Goal: Task Accomplishment & Management: Complete application form

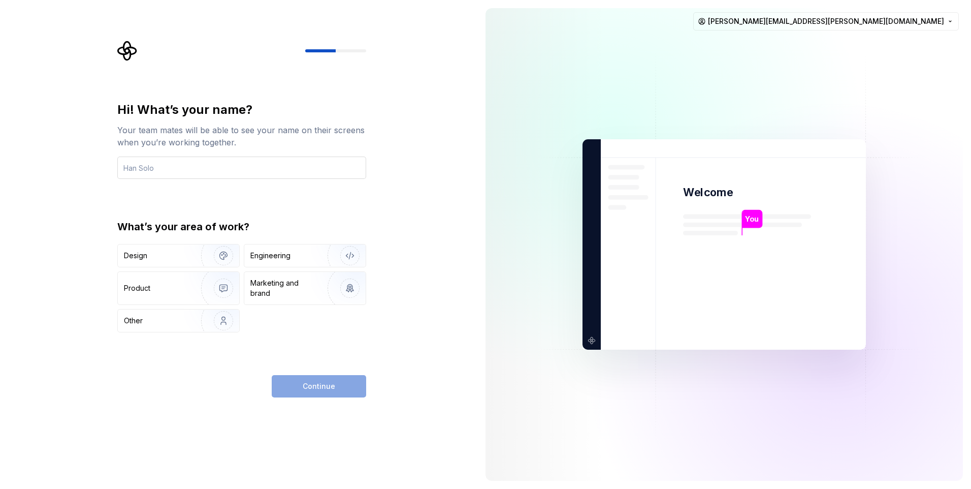
click at [207, 169] on input "text" at bounding box center [241, 167] width 249 height 22
type input "Muthuraj"
click at [177, 263] on div "Design" at bounding box center [178, 255] width 121 height 22
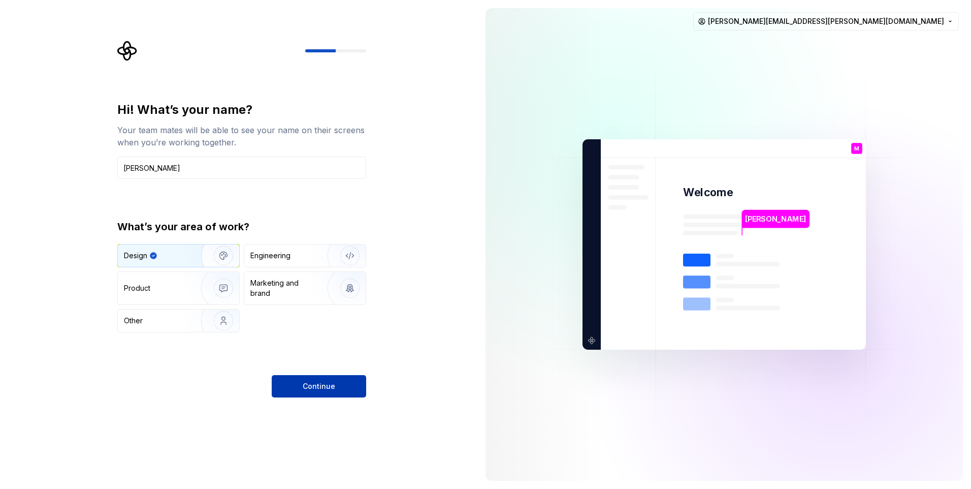
click at [291, 382] on button "Continue" at bounding box center [319, 386] width 94 height 22
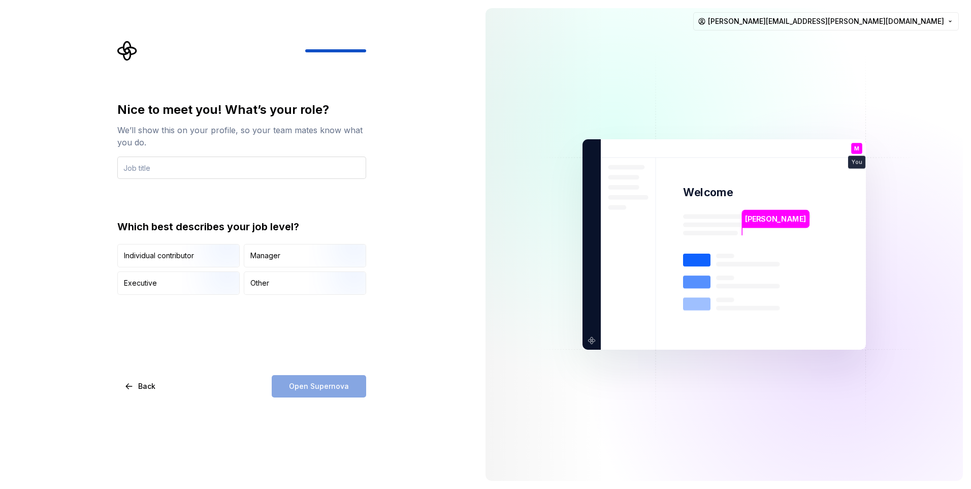
click at [161, 173] on input "text" at bounding box center [241, 167] width 249 height 22
type input "Software Engineer"
click at [197, 264] on img "button" at bounding box center [214, 268] width 65 height 68
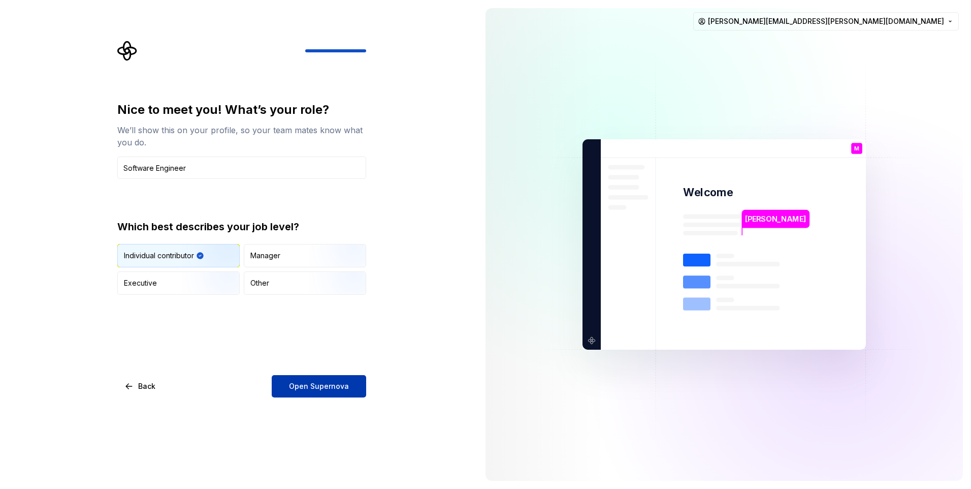
click at [314, 389] on span "Open Supernova" at bounding box center [319, 386] width 60 height 10
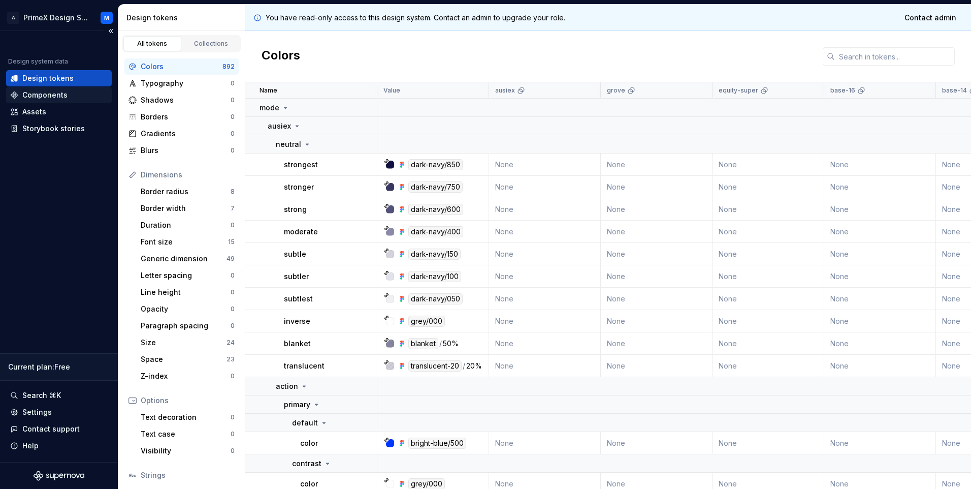
click at [49, 94] on div "Components" at bounding box center [44, 95] width 45 height 10
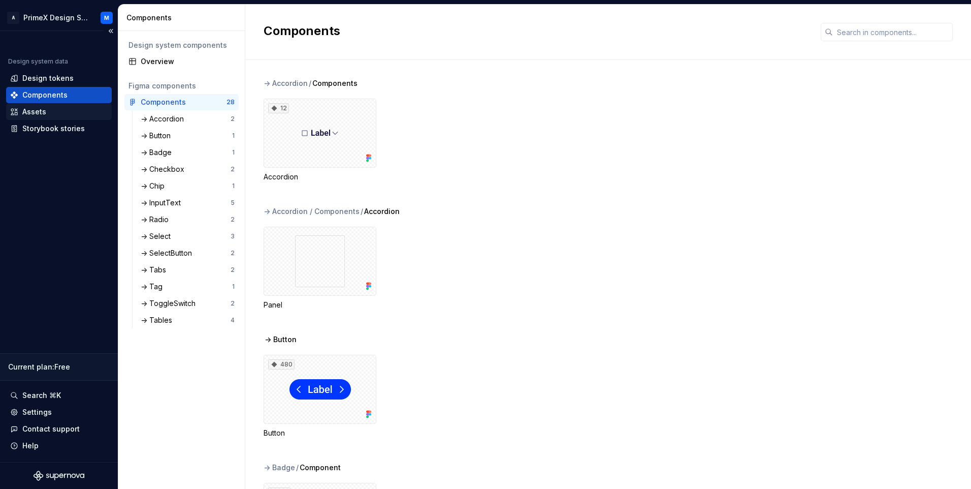
click at [42, 108] on div "Assets" at bounding box center [34, 112] width 24 height 10
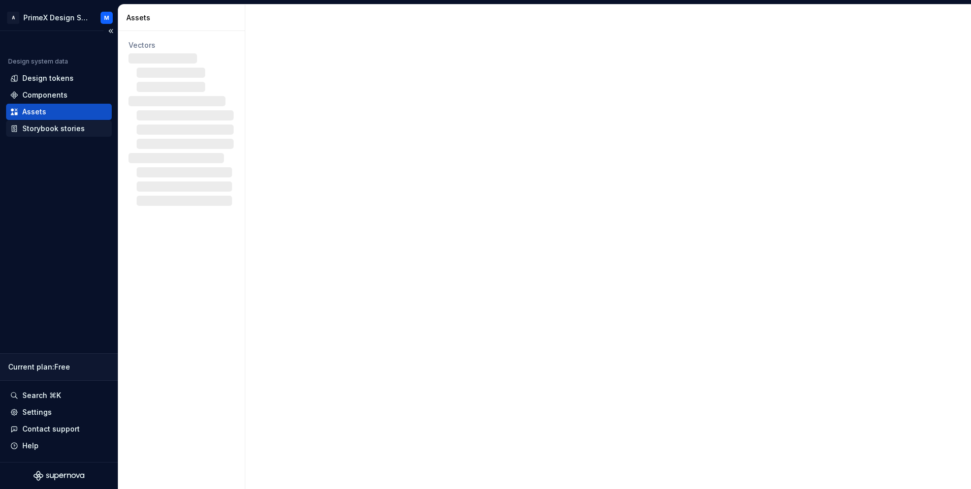
click at [44, 126] on div "Storybook stories" at bounding box center [53, 128] width 62 height 10
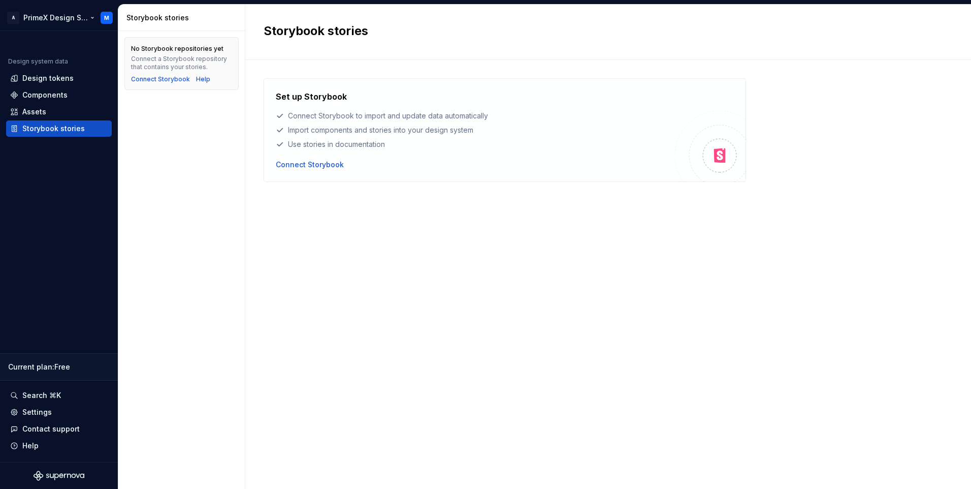
click at [108, 14] on html "A PrimeX Design System M Design system data Design tokens Components Assets Sto…" at bounding box center [485, 244] width 971 height 489
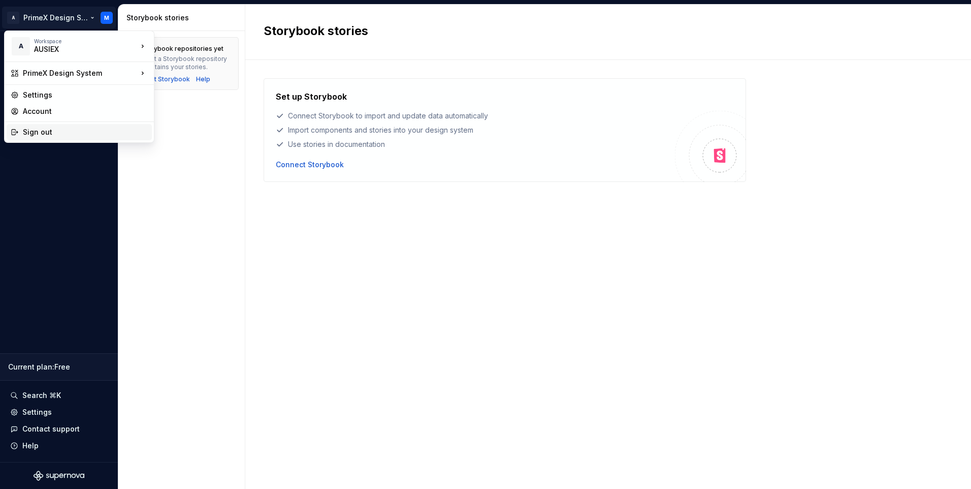
click at [50, 130] on div "Sign out" at bounding box center [85, 132] width 125 height 10
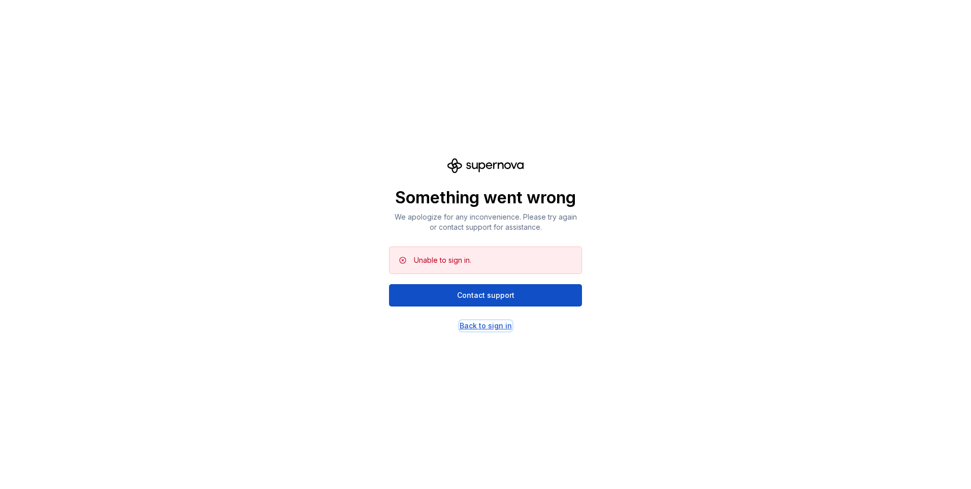
click at [487, 325] on div "Back to sign in" at bounding box center [486, 325] width 52 height 10
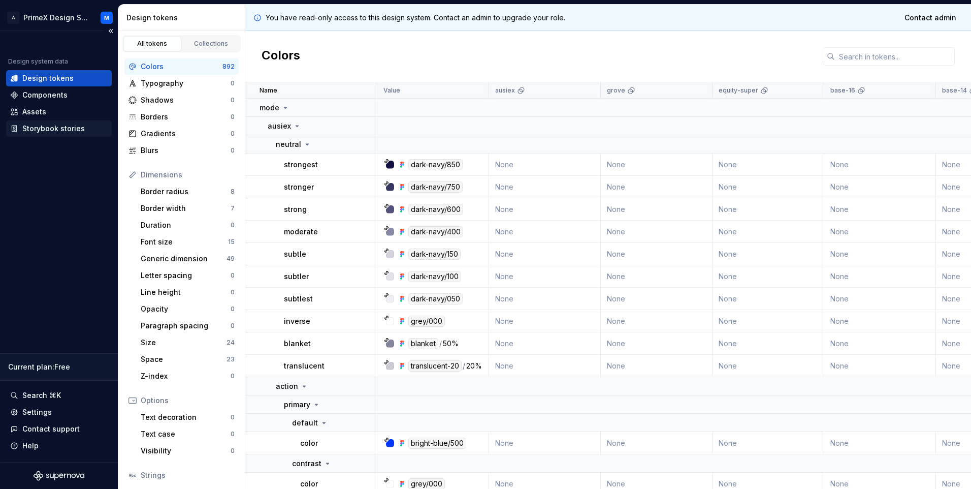
click at [57, 131] on div "Storybook stories" at bounding box center [53, 128] width 62 height 10
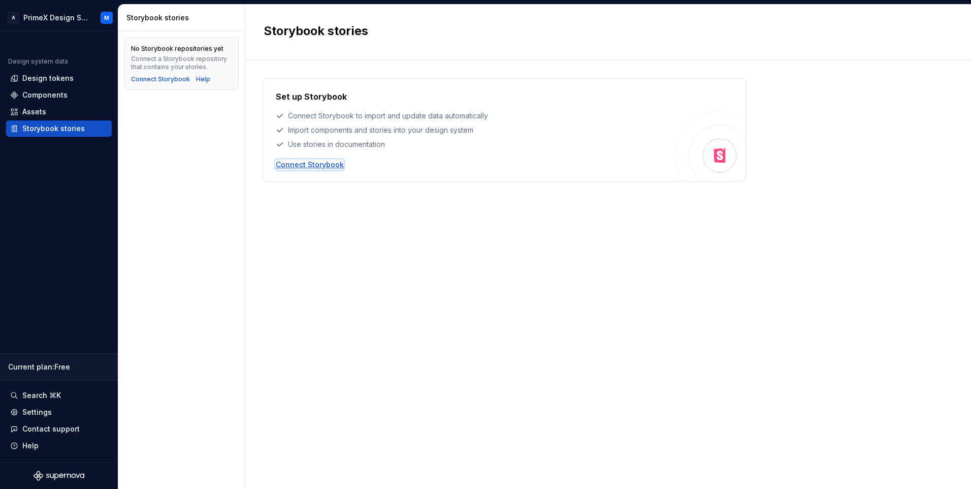
click at [292, 161] on div "Connect Storybook" at bounding box center [310, 164] width 68 height 10
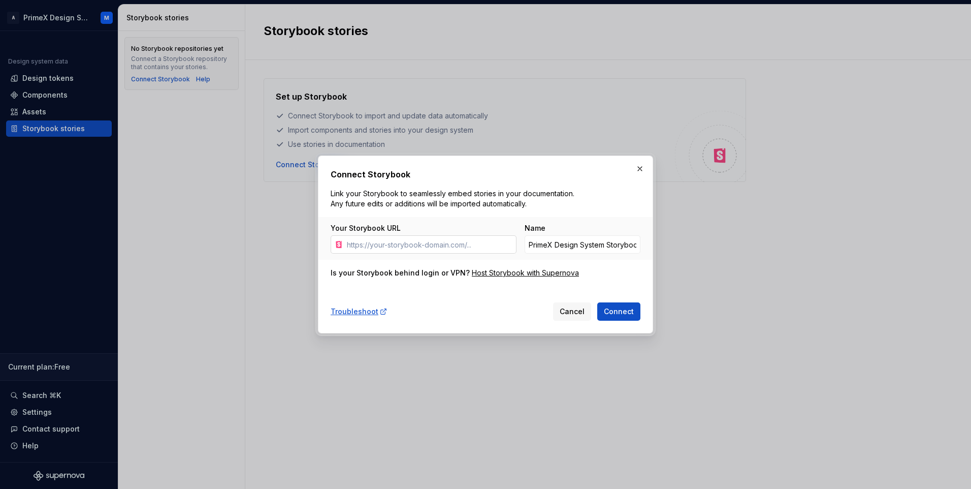
click at [418, 246] on input "Your Storybook URL" at bounding box center [430, 244] width 174 height 18
type input "[URL]"
click at [611, 316] on button "Connect" at bounding box center [618, 311] width 43 height 18
click at [571, 316] on span "Cancel" at bounding box center [572, 311] width 25 height 10
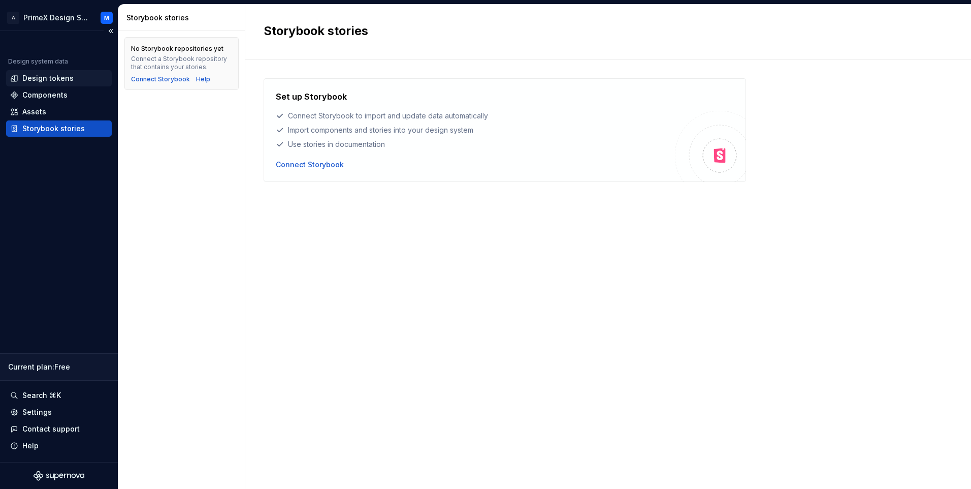
click at [55, 81] on div "Design tokens" at bounding box center [47, 78] width 51 height 10
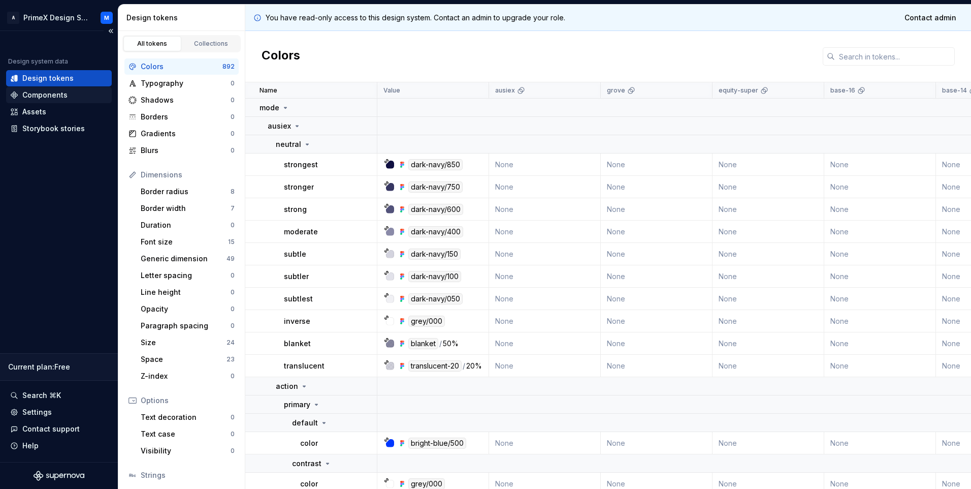
click at [45, 90] on div "Components" at bounding box center [44, 95] width 45 height 10
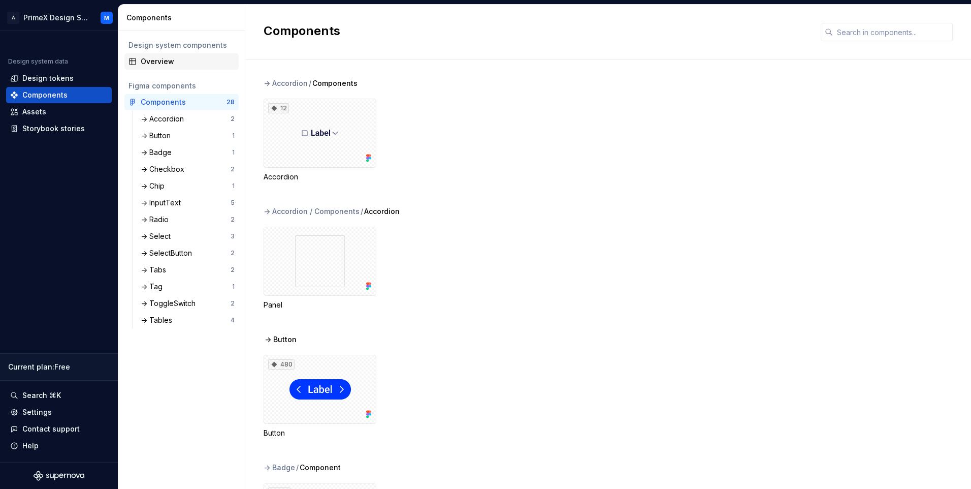
click at [154, 61] on div "Overview" at bounding box center [188, 61] width 94 height 10
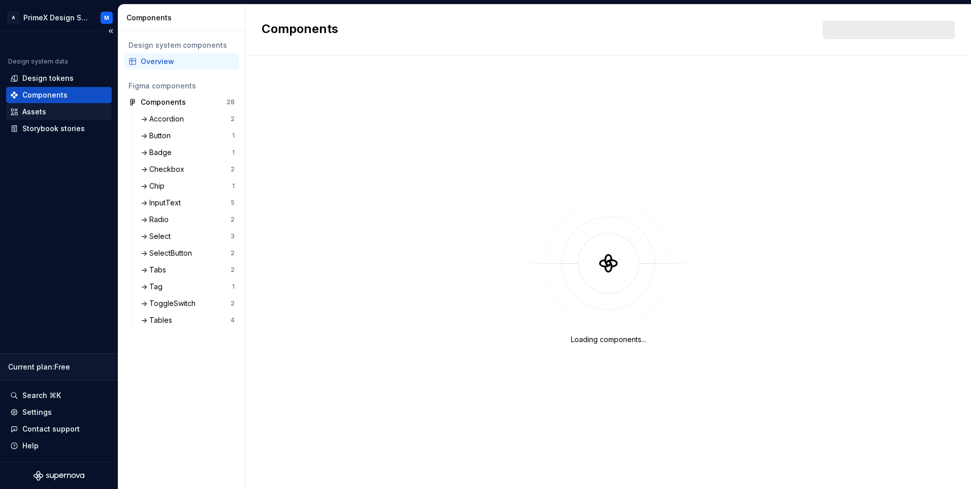
click at [49, 111] on div "Assets" at bounding box center [59, 112] width 98 height 10
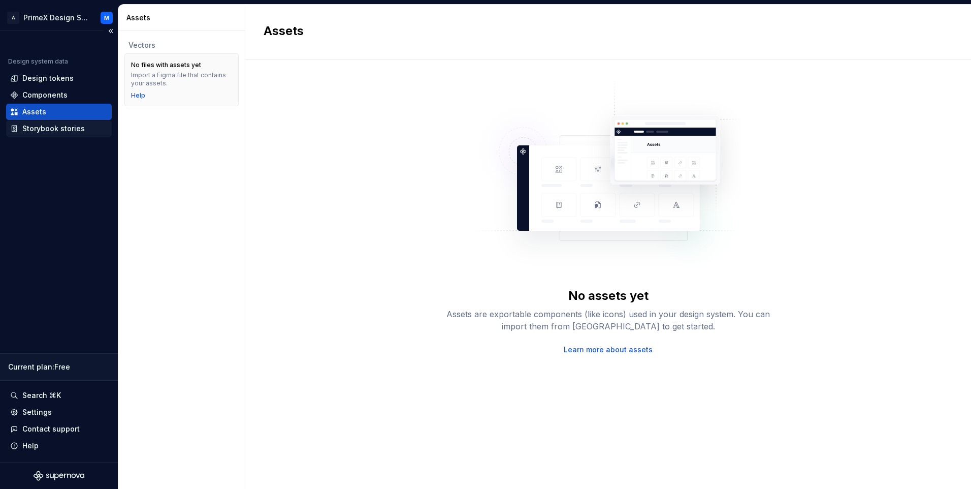
click at [50, 127] on div "Storybook stories" at bounding box center [53, 128] width 62 height 10
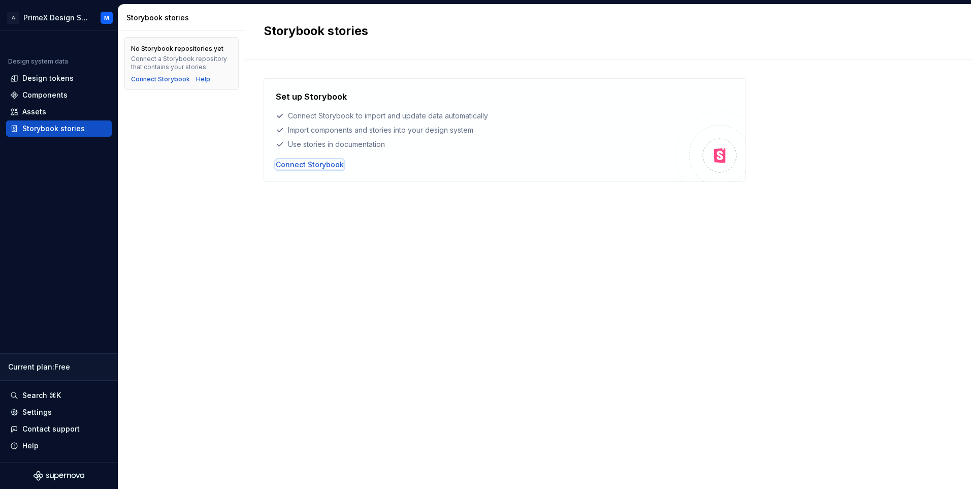
click at [308, 166] on div "Connect Storybook" at bounding box center [310, 164] width 68 height 10
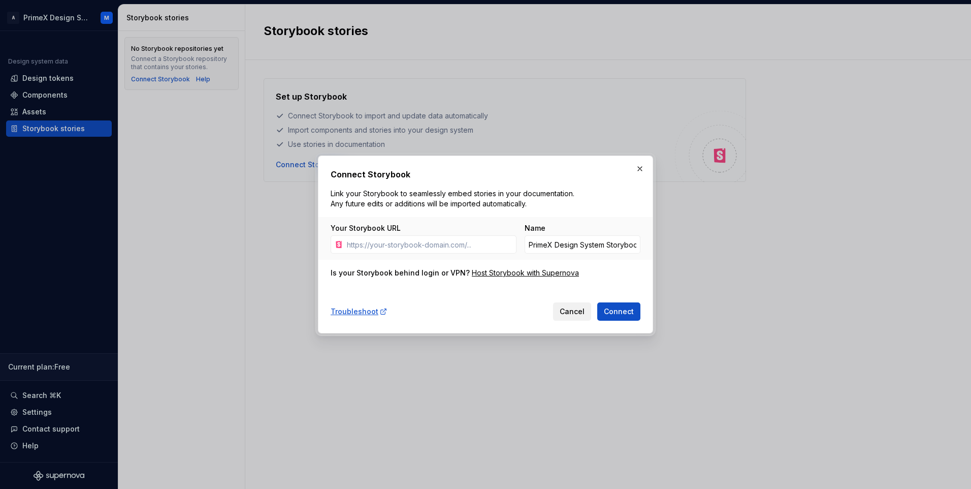
click at [569, 312] on span "Cancel" at bounding box center [572, 311] width 25 height 10
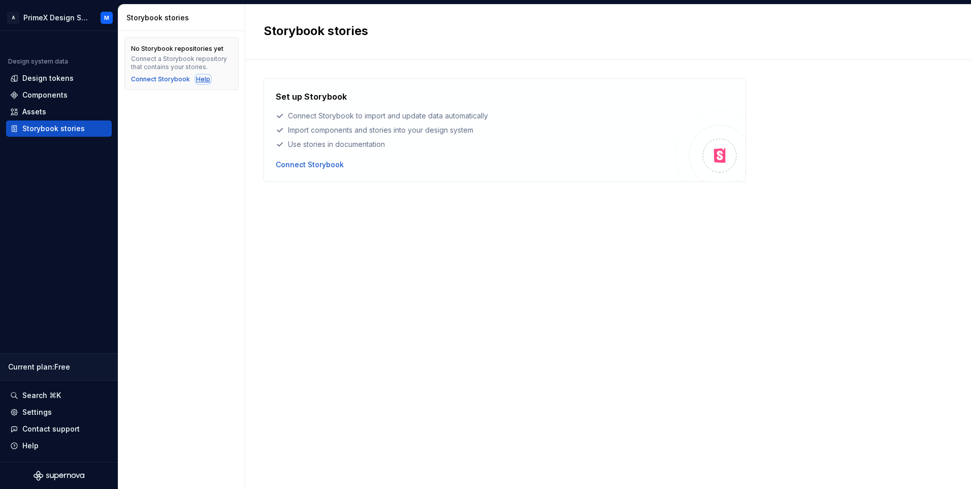
click at [204, 80] on div "Help" at bounding box center [203, 79] width 14 height 8
